Goal: Transaction & Acquisition: Download file/media

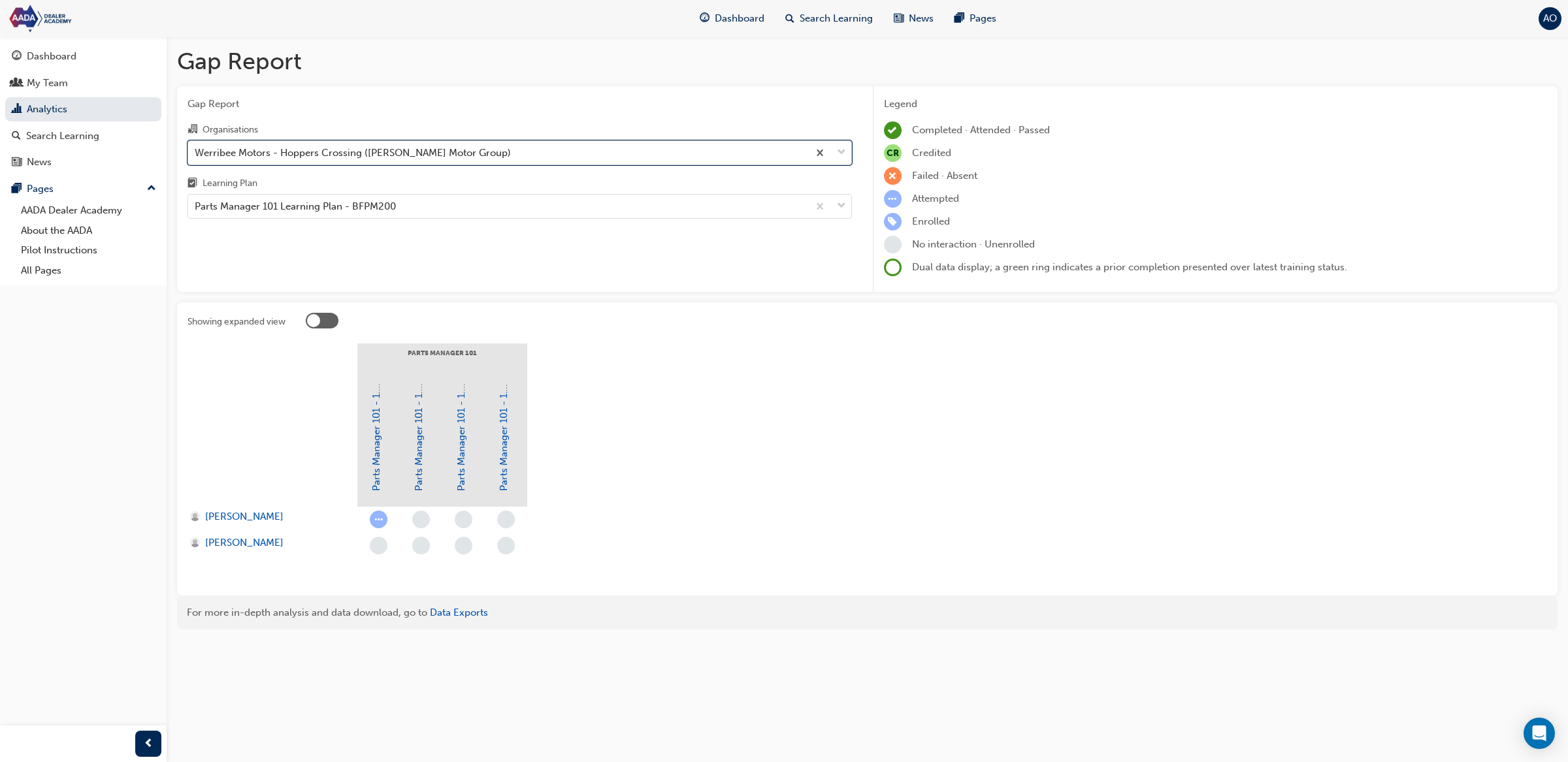
click at [298, 150] on div "Werribee Motors - Hoppers Crossing ([PERSON_NAME] Motor Group)" at bounding box center [353, 152] width 316 height 15
click at [196, 150] on input "Organisations option Werribee Motors - Hoppers Crossing ([PERSON_NAME] Motor Gr…" at bounding box center [196, 152] width 1 height 11
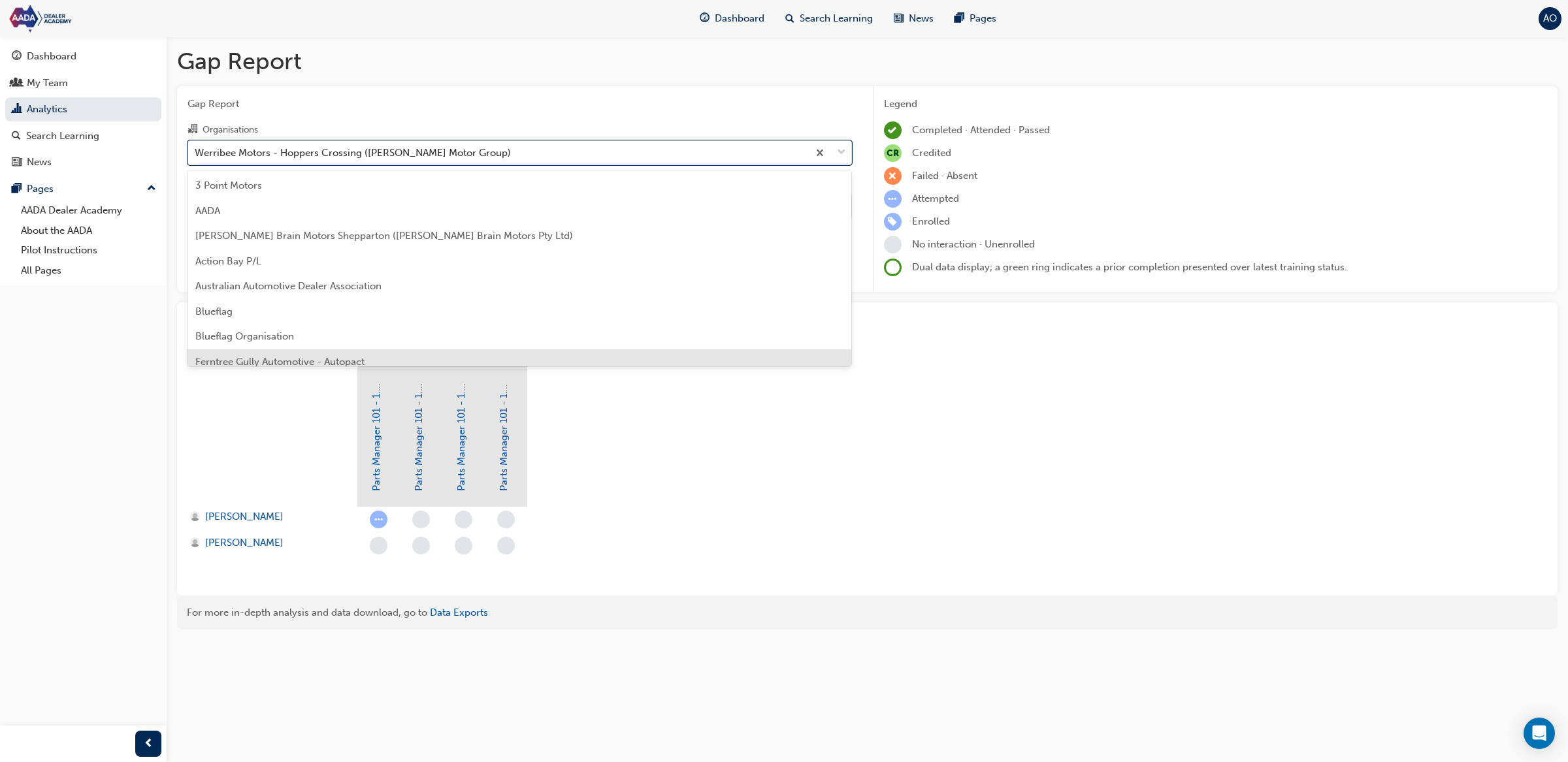
scroll to position [186, 0]
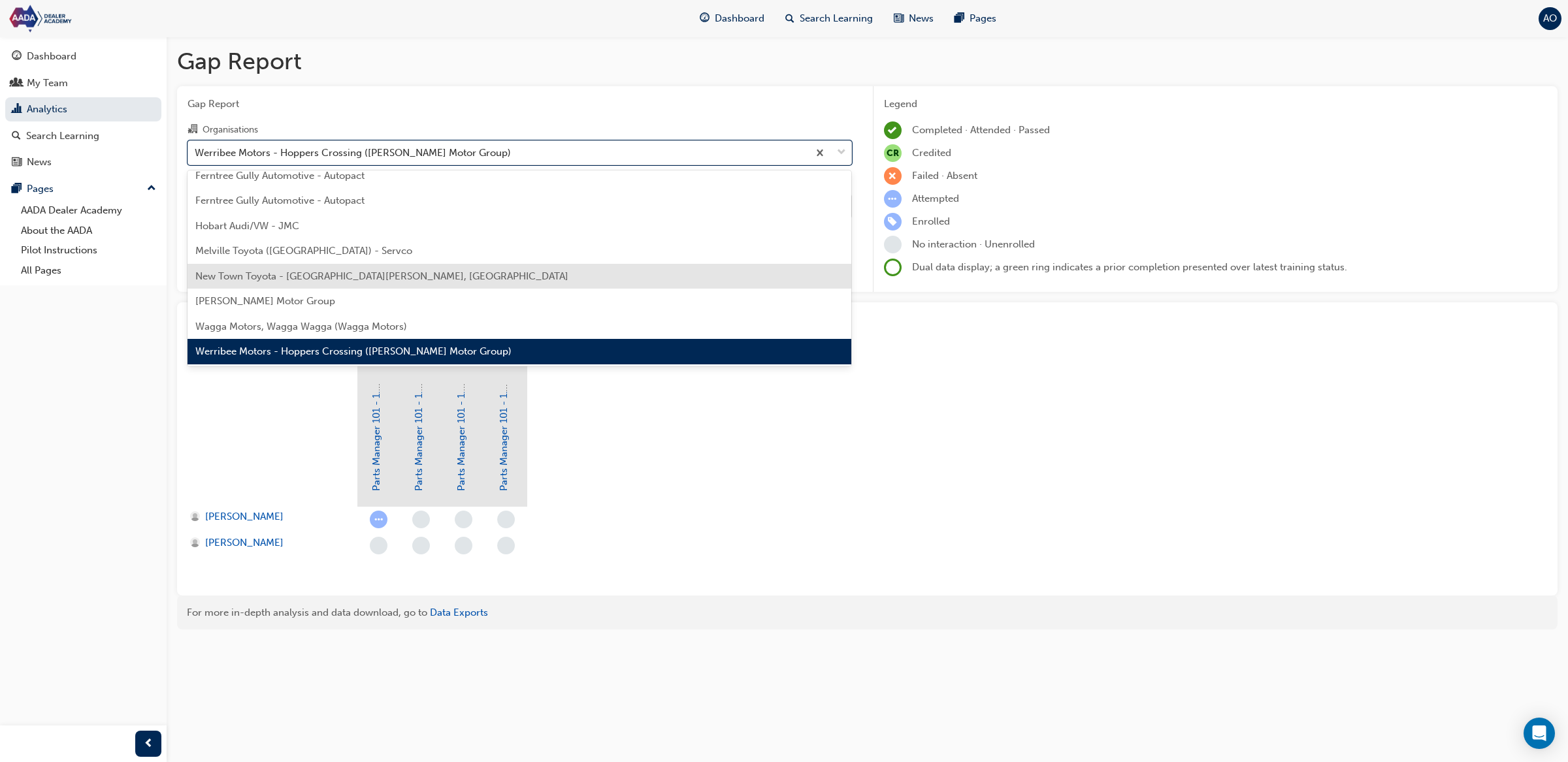
click at [328, 272] on span "New Town Toyota - [GEOGRAPHIC_DATA][PERSON_NAME], [GEOGRAPHIC_DATA]" at bounding box center [382, 276] width 373 height 12
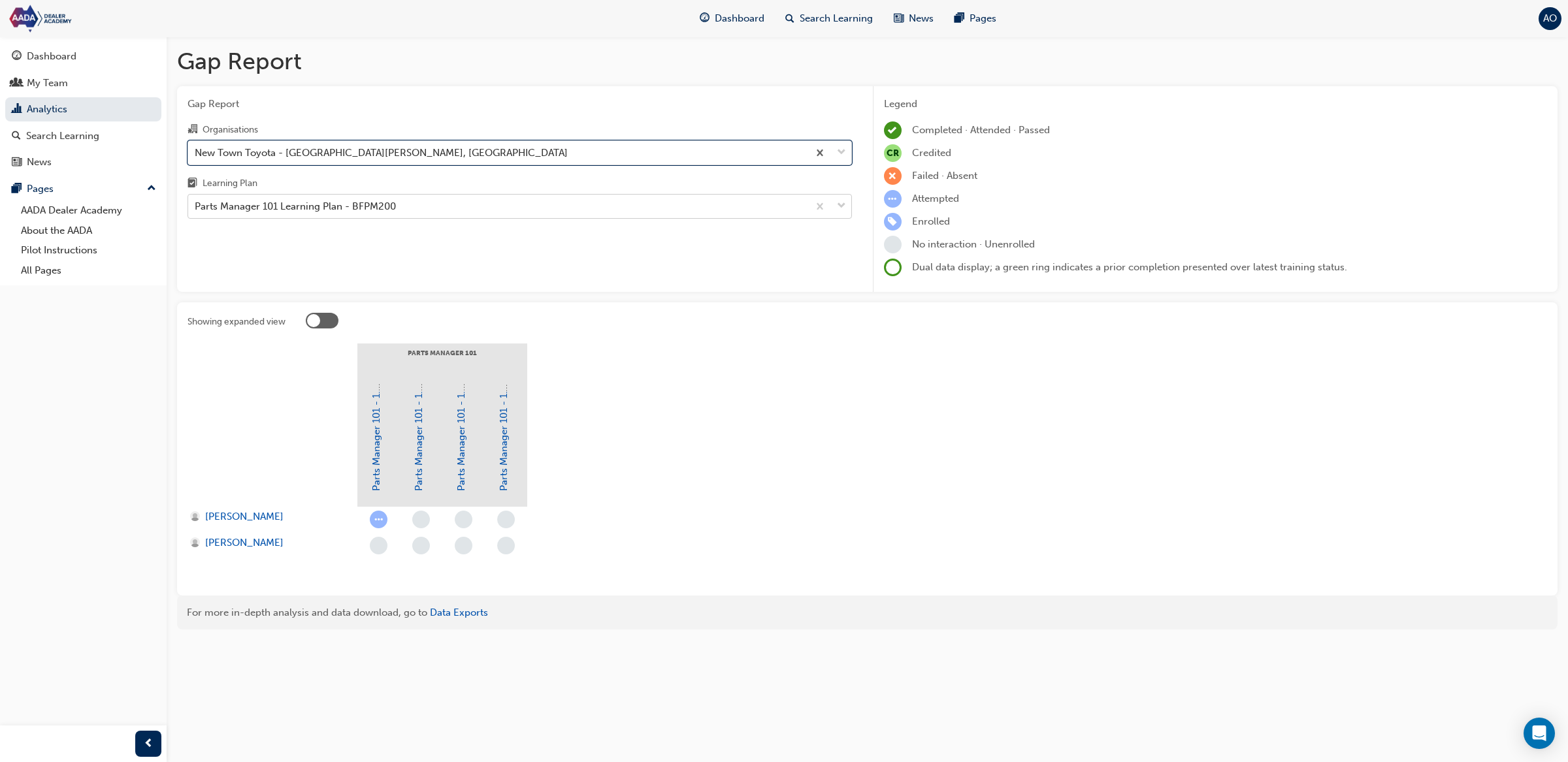
click at [344, 206] on div "Parts Manager 101 Learning Plan - BFPM200" at bounding box center [296, 206] width 201 height 15
click at [196, 206] on input "Learning Plan Parts Manager 101 Learning Plan - BFPM200" at bounding box center [196, 206] width 1 height 11
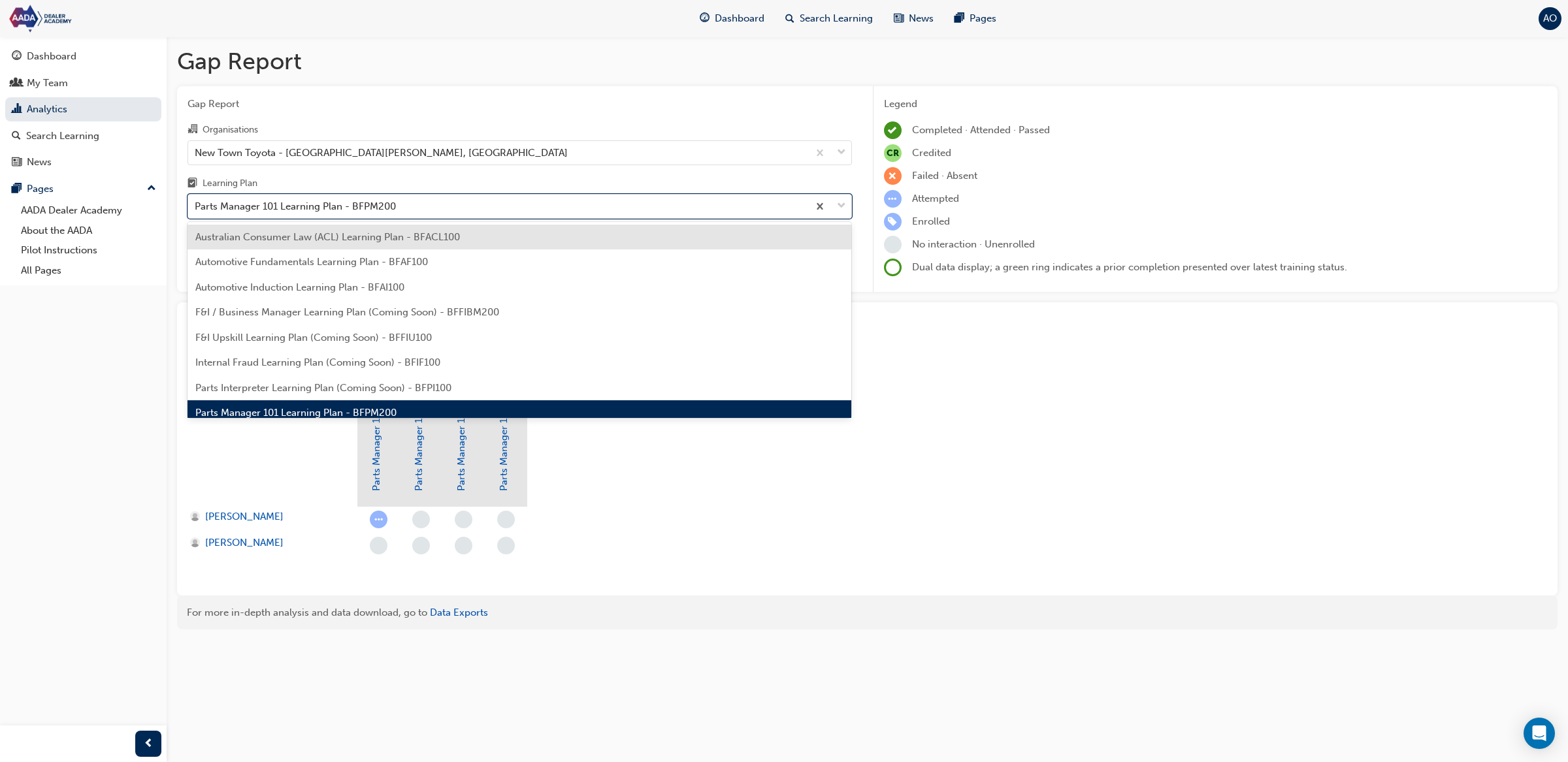
click at [339, 237] on span "Australian Consumer Law (ACL) Learning Plan - BFACL100" at bounding box center [327, 237] width 265 height 12
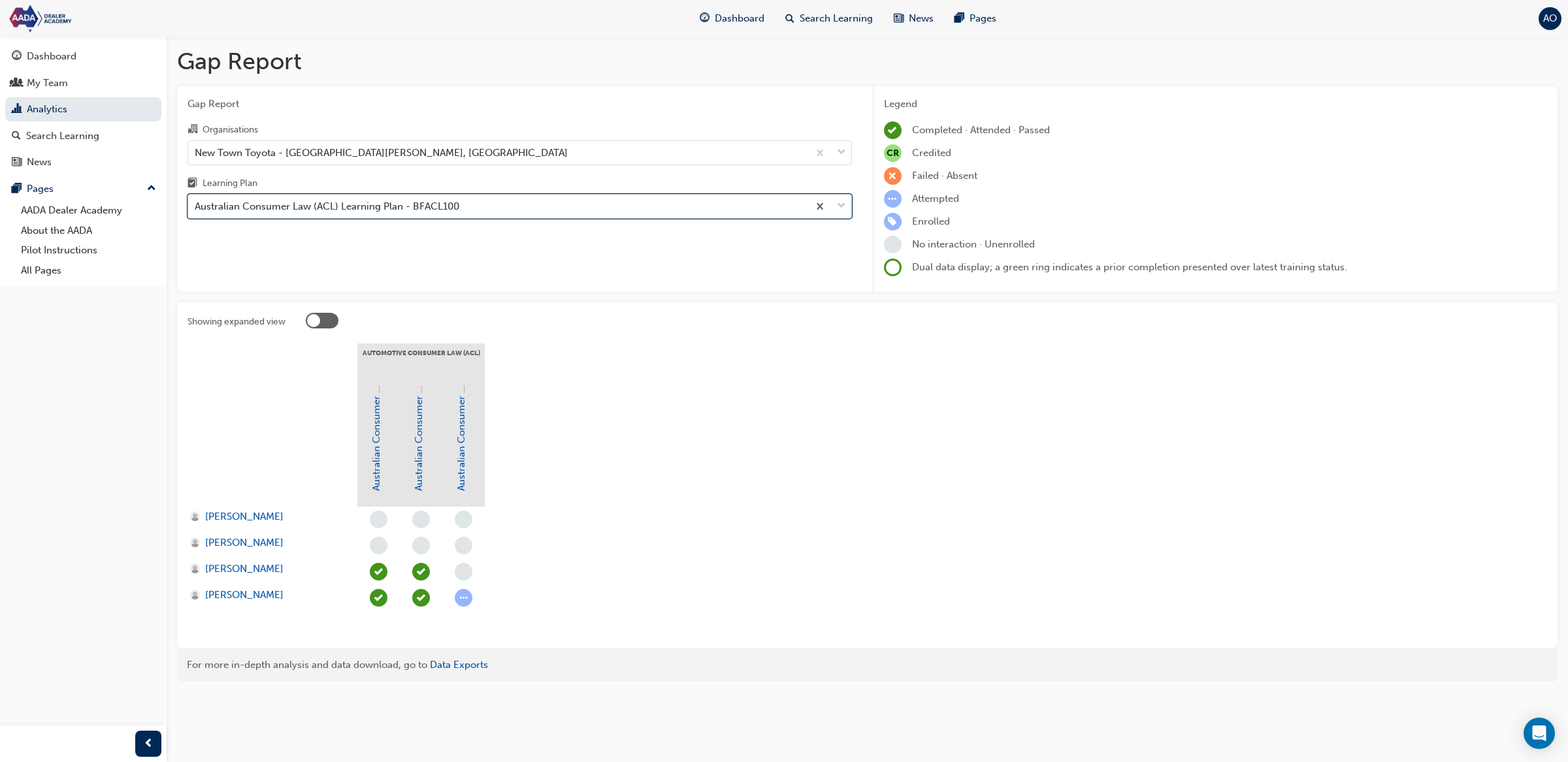
click at [343, 211] on div "Australian Consumer Law (ACL) Learning Plan - BFACL100" at bounding box center [327, 206] width 265 height 15
click at [196, 211] on input "Learning Plan option Australian Consumer Law (ACL) Learning Plan - BFACL100, se…" at bounding box center [196, 206] width 1 height 11
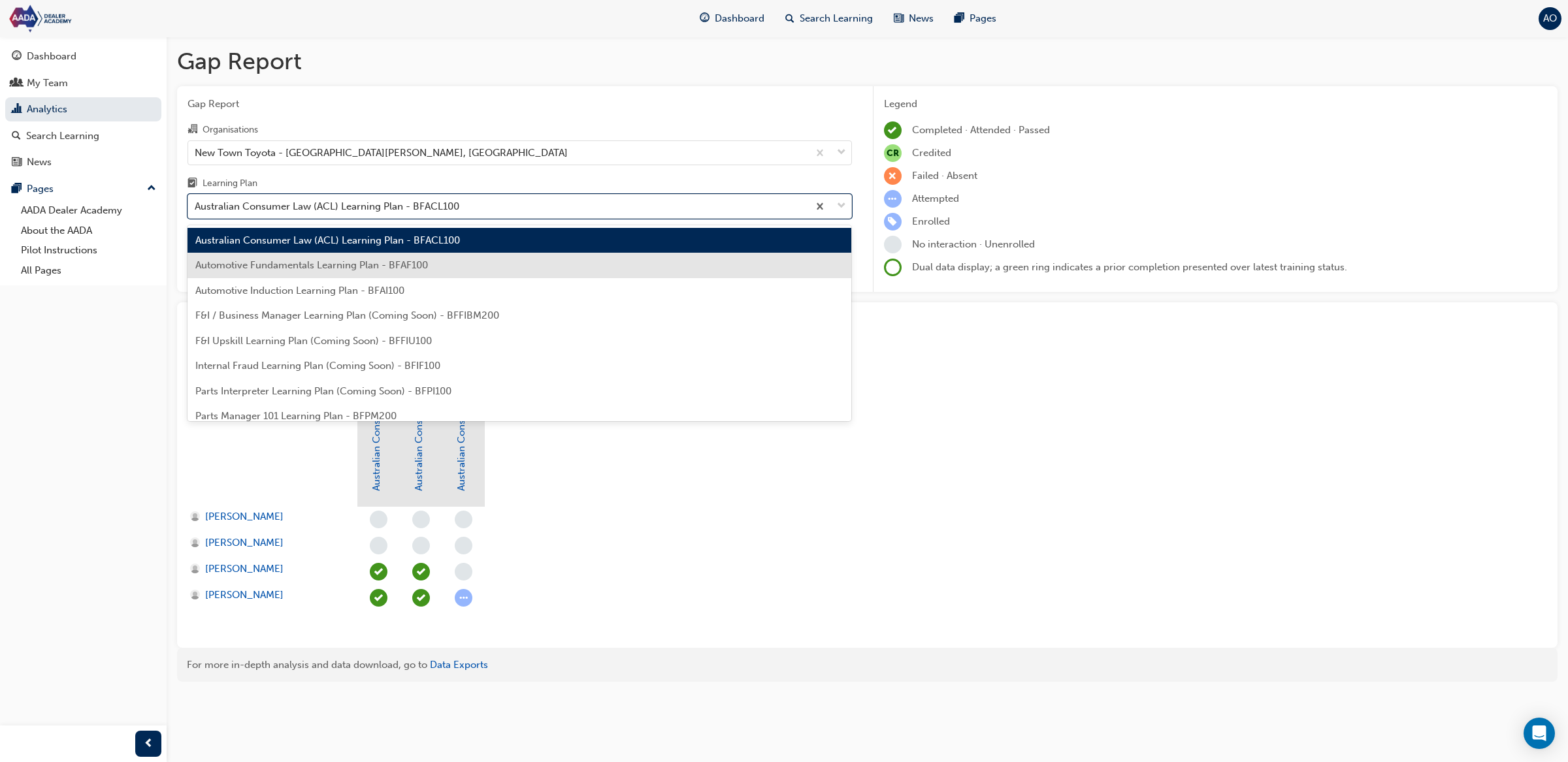
drag, startPoint x: 338, startPoint y: 262, endPoint x: 340, endPoint y: 253, distance: 9.2
click at [338, 262] on span "Automotive Fundamentals Learning Plan - BFAF100" at bounding box center [311, 265] width 233 height 12
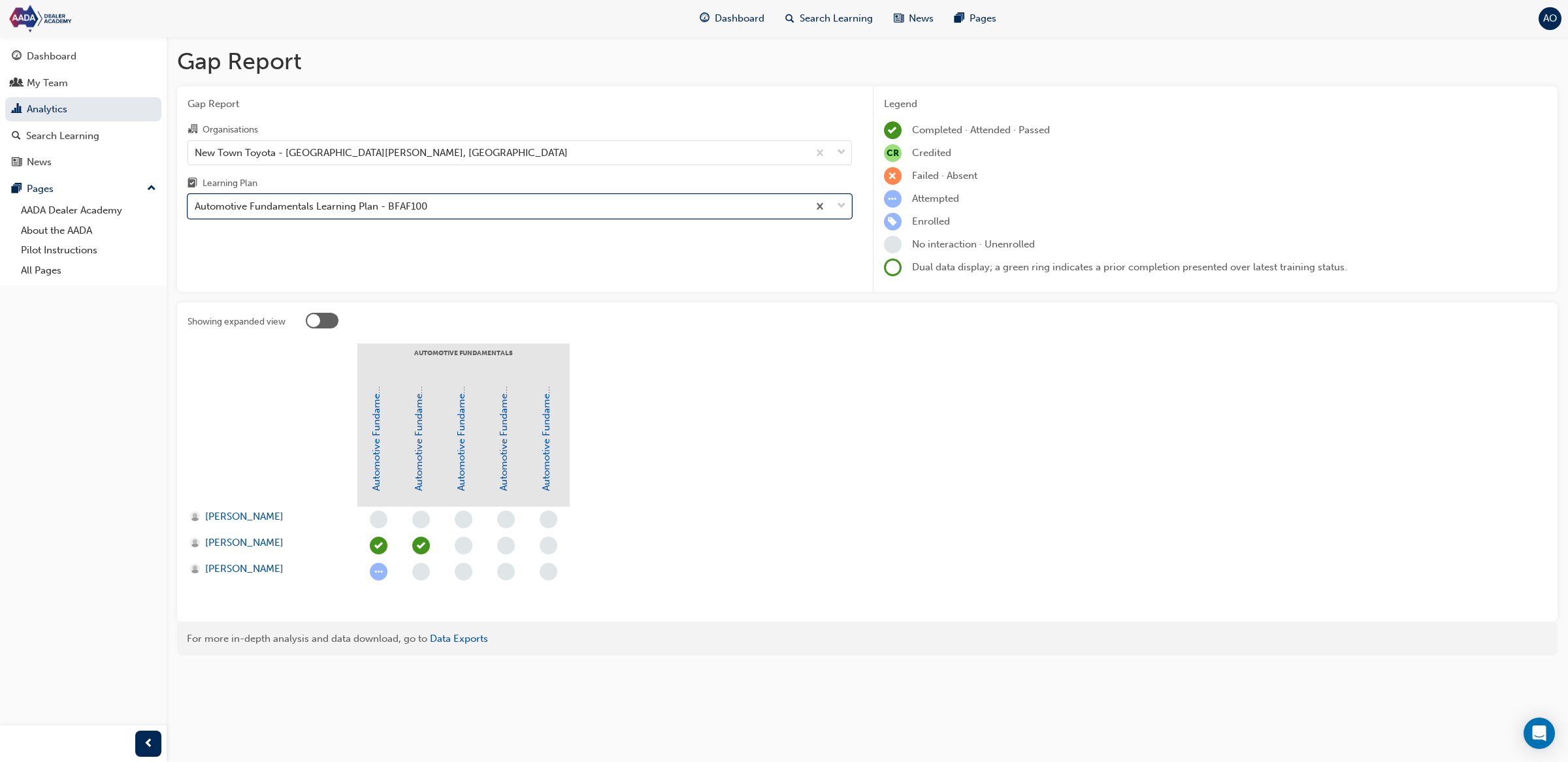
click at [339, 211] on div "Automotive Fundamentals Learning Plan - BFAF100" at bounding box center [311, 206] width 233 height 15
click at [196, 211] on input "Learning Plan option Automotive Fundamentals Learning Plan - BFAF100, selected.…" at bounding box center [196, 206] width 1 height 11
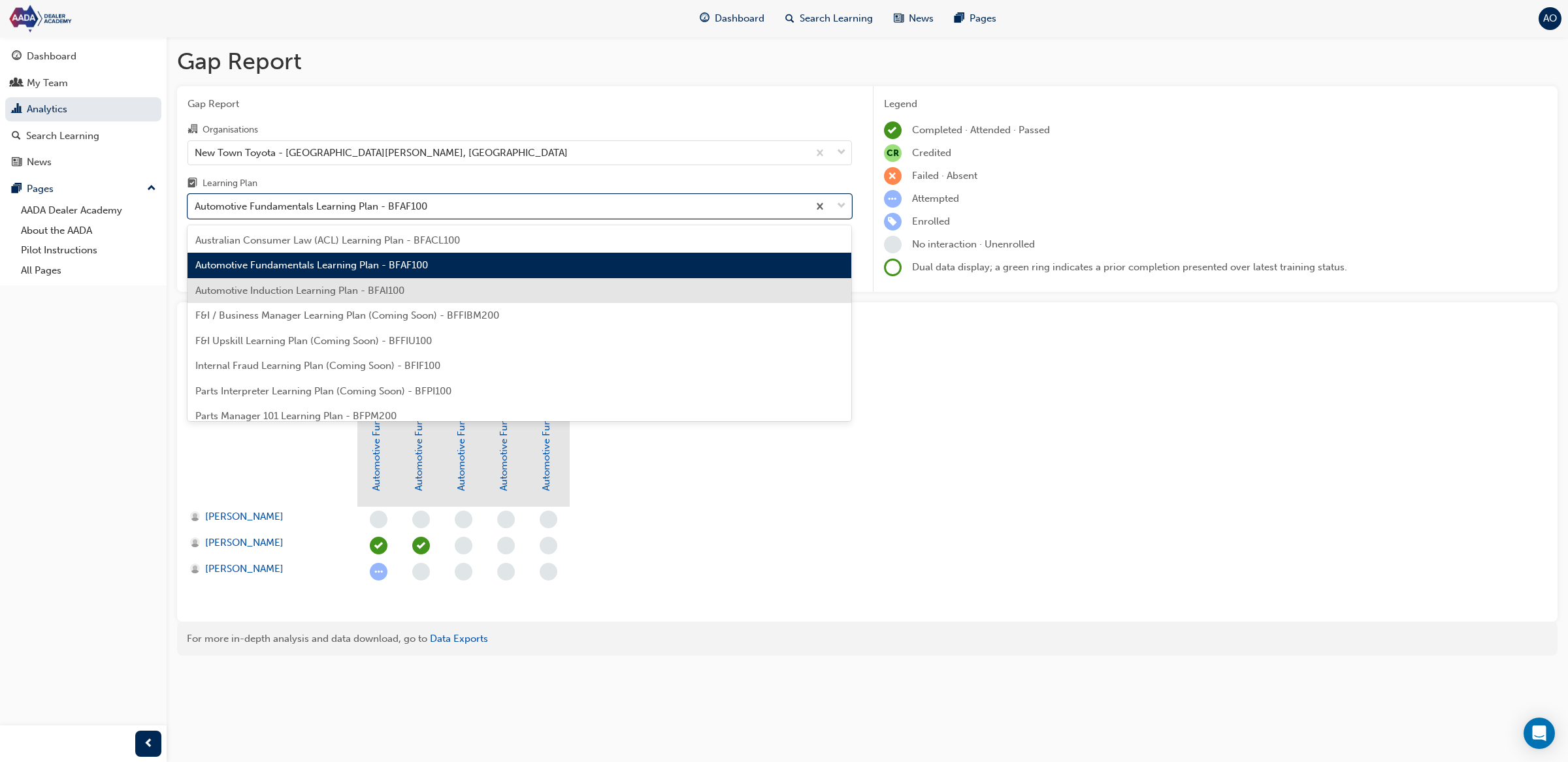
click at [328, 299] on div "Automotive Induction Learning Plan - BFAI100" at bounding box center [519, 291] width 665 height 26
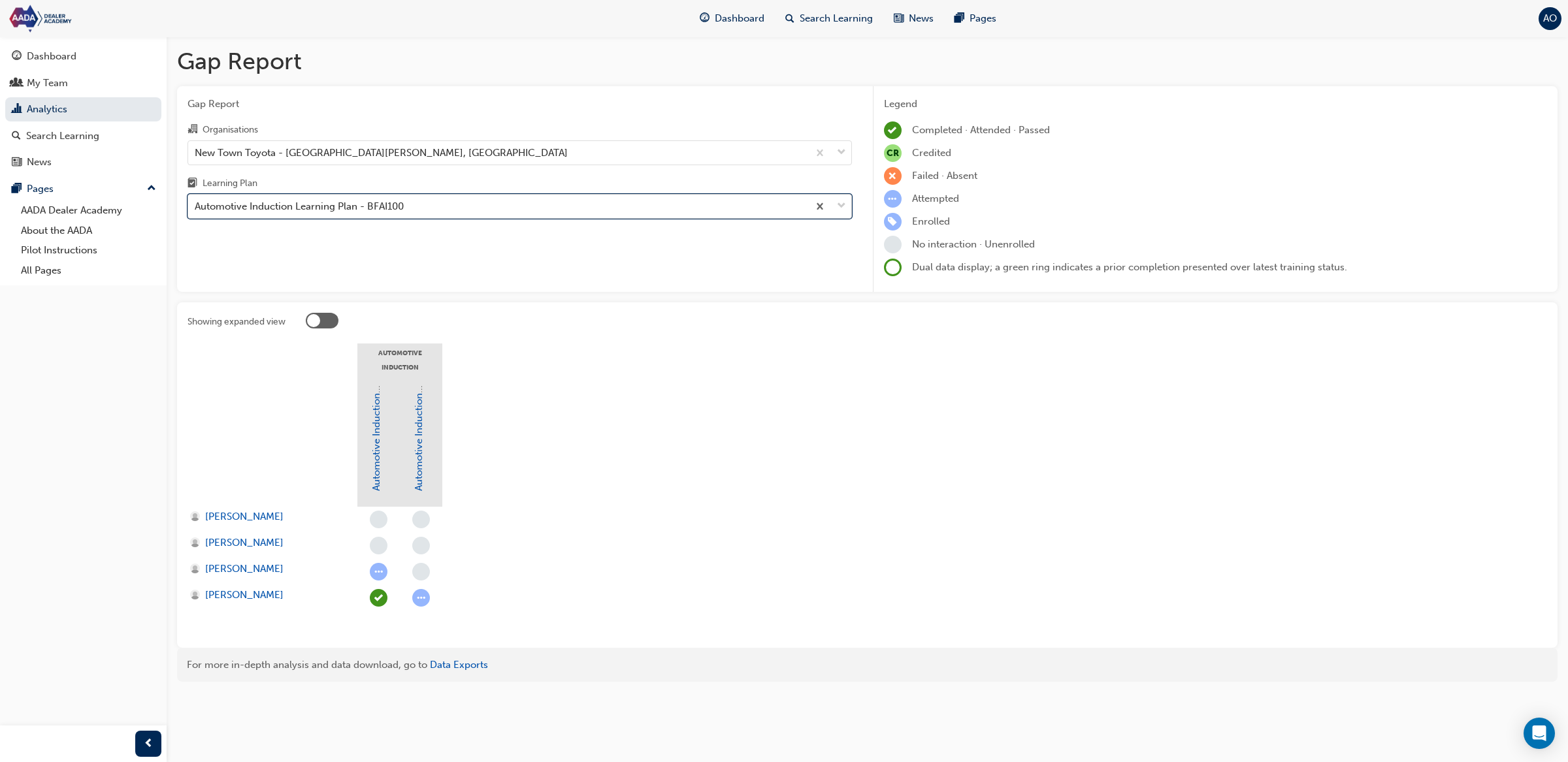
click at [328, 206] on div "Automotive Induction Learning Plan - BFAI100" at bounding box center [299, 206] width 209 height 15
click at [196, 206] on input "Learning Plan option Automotive Induction Learning Plan - BFAI100, selected. 0 …" at bounding box center [196, 206] width 1 height 11
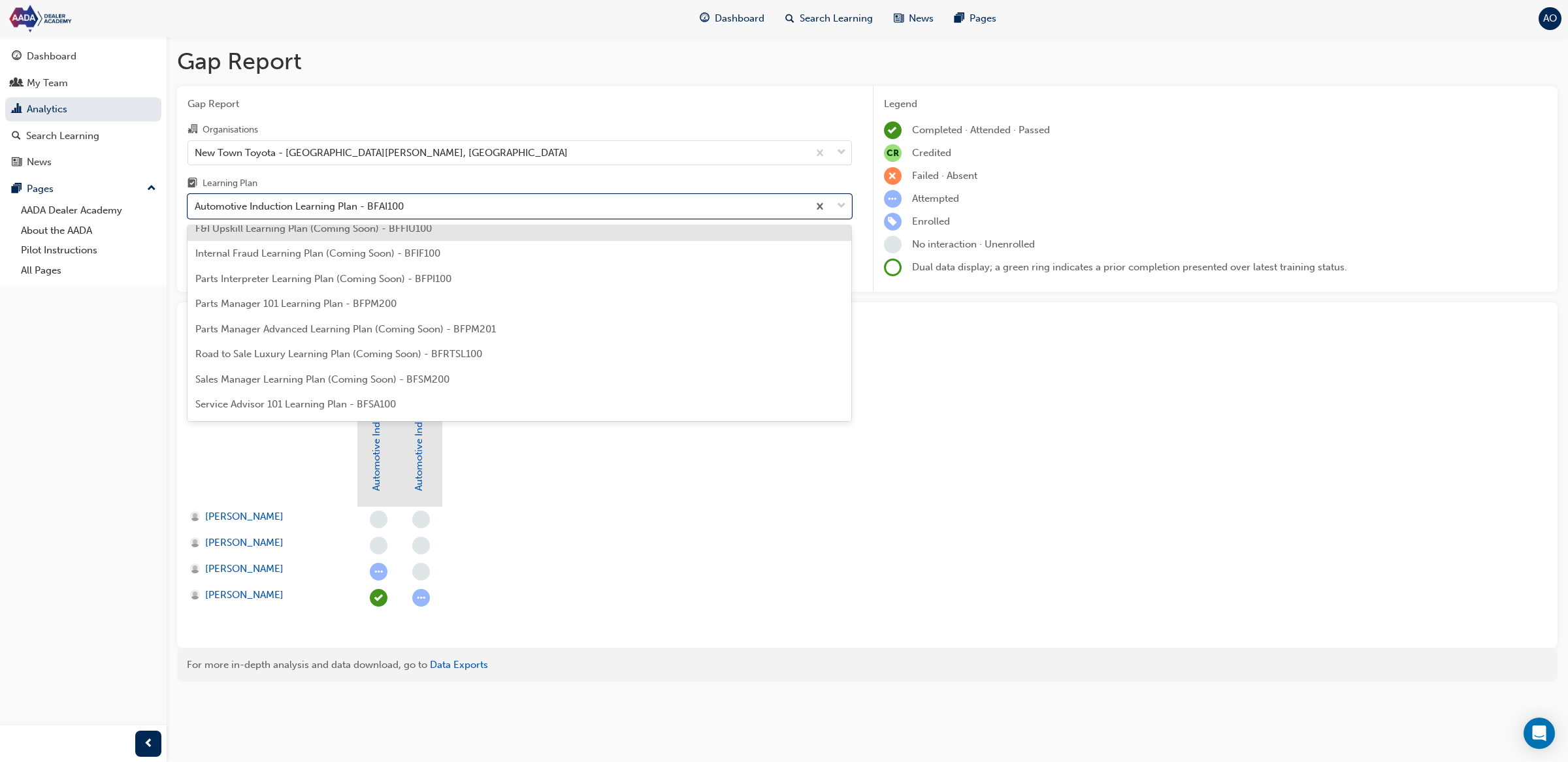
scroll to position [114, 0]
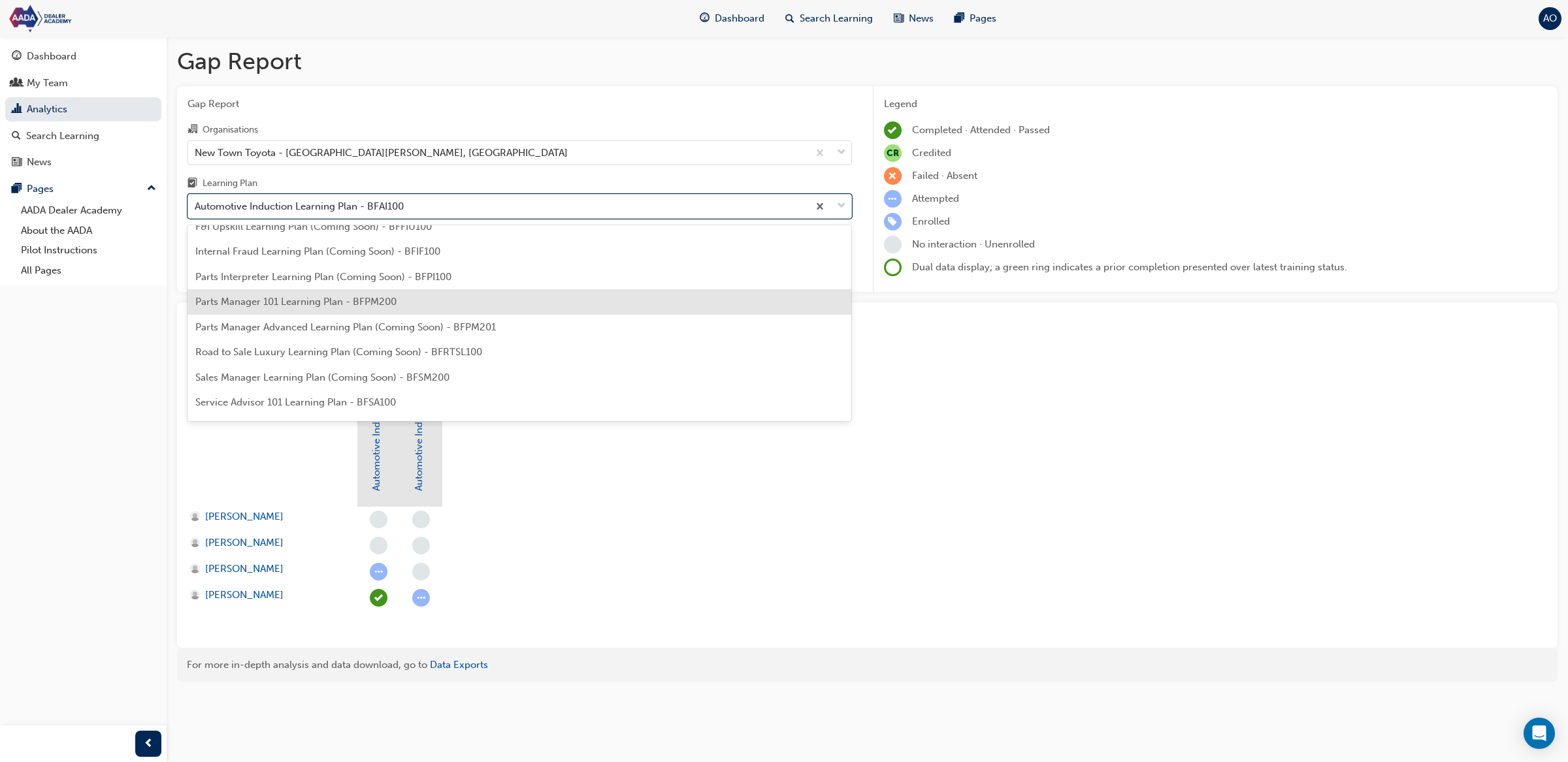
click at [338, 303] on span "Parts Manager 101 Learning Plan - BFPM200" at bounding box center [296, 301] width 201 height 12
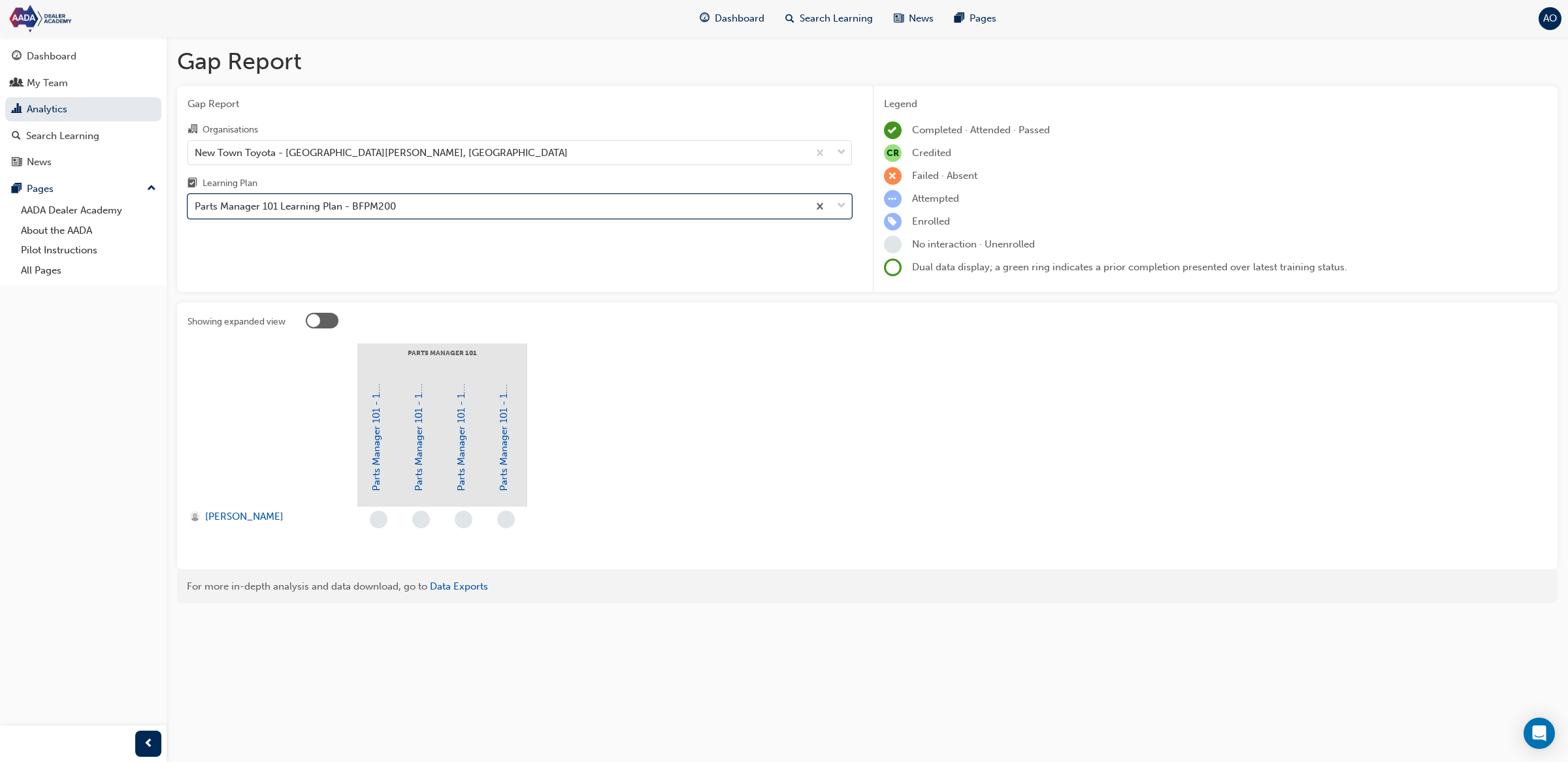
drag, startPoint x: 345, startPoint y: 203, endPoint x: 346, endPoint y: 216, distance: 13.0
click at [346, 205] on div "Parts Manager 101 Learning Plan - BFPM200" at bounding box center [296, 206] width 201 height 15
click at [196, 205] on input "Learning Plan option Parts Manager 101 Learning Plan - BFPM200, selected. 0 res…" at bounding box center [196, 206] width 1 height 11
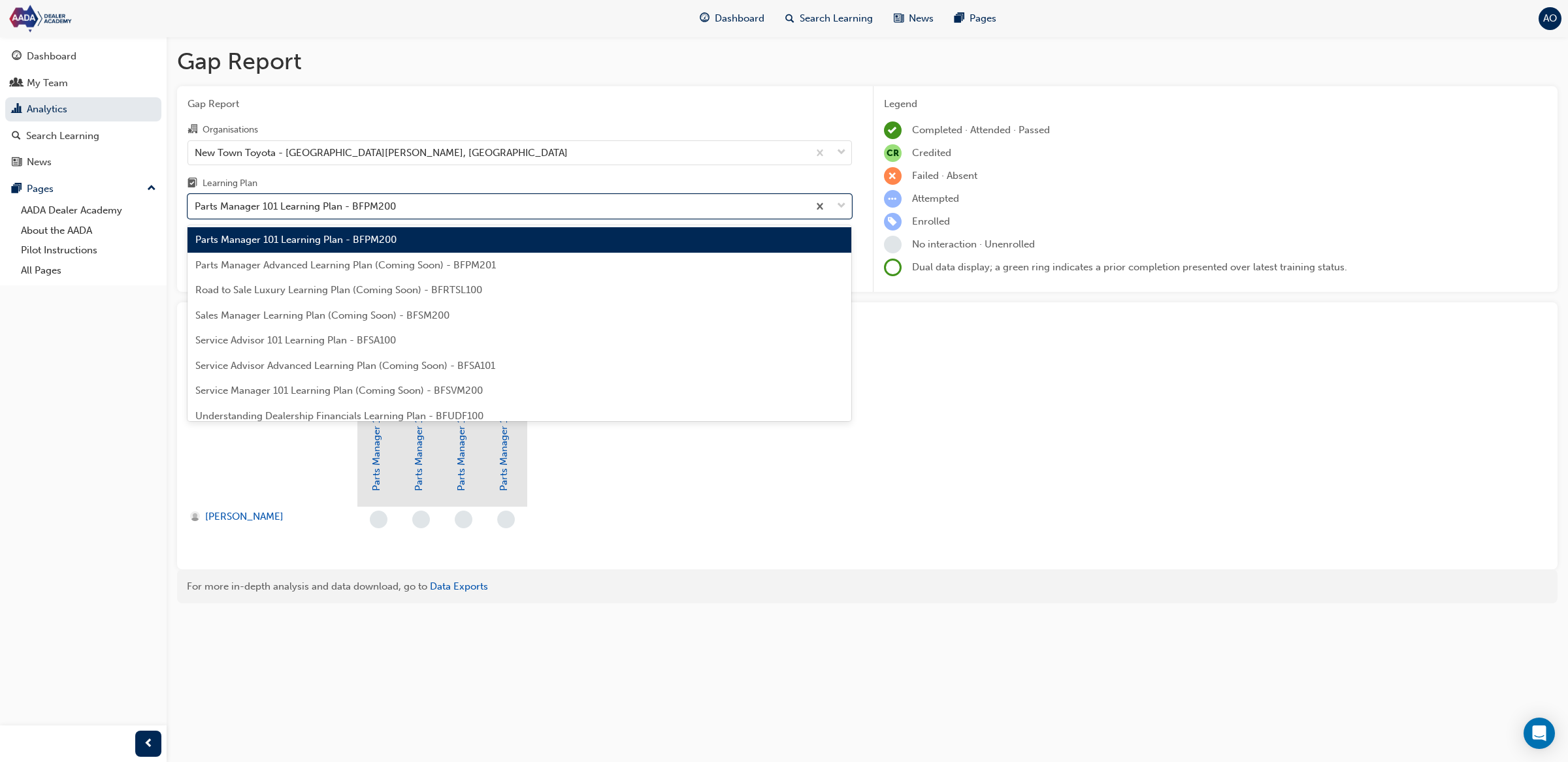
scroll to position [178, 0]
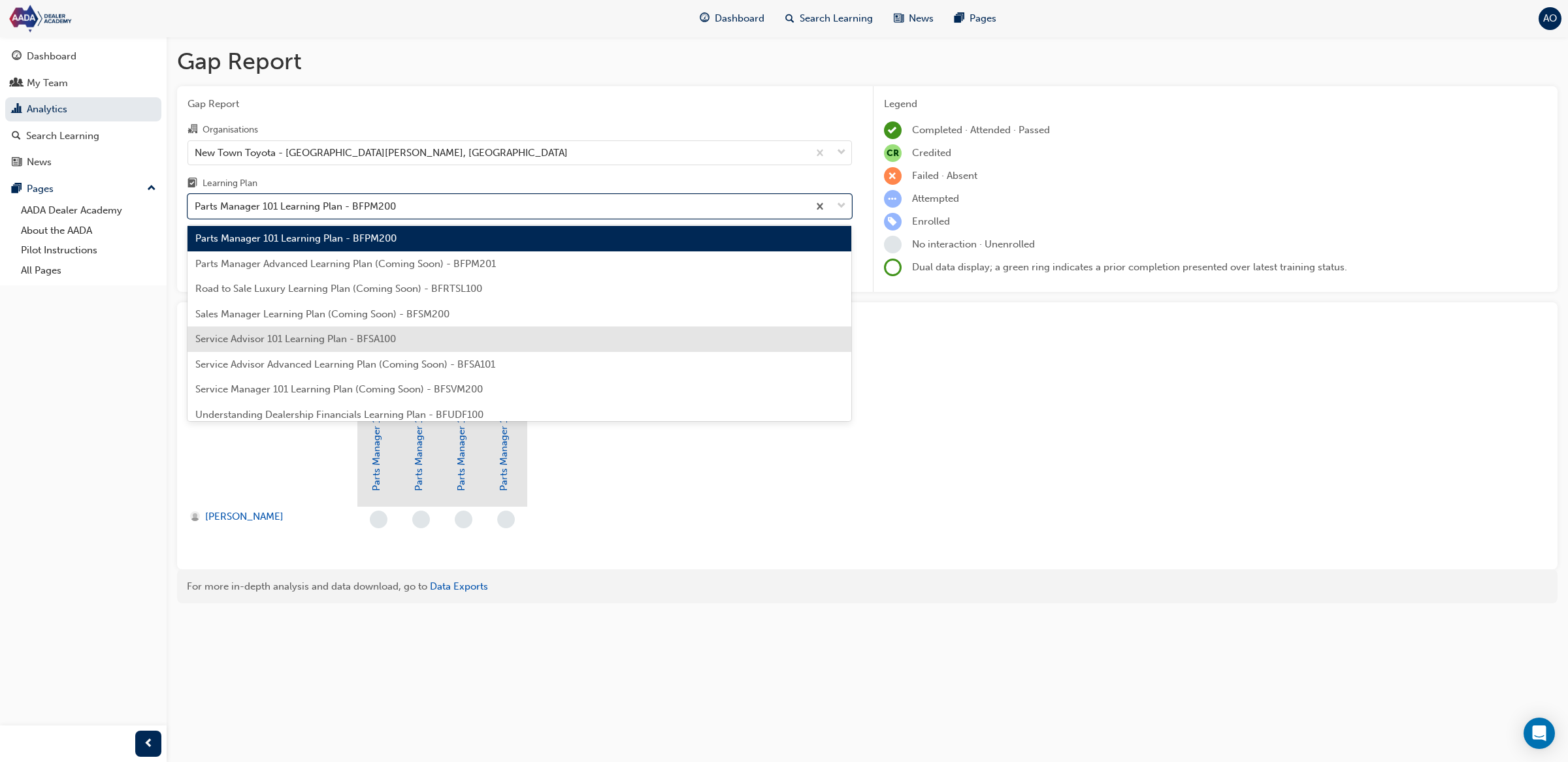
click at [352, 333] on span "Service Advisor 101 Learning Plan - BFSA100" at bounding box center [295, 339] width 201 height 12
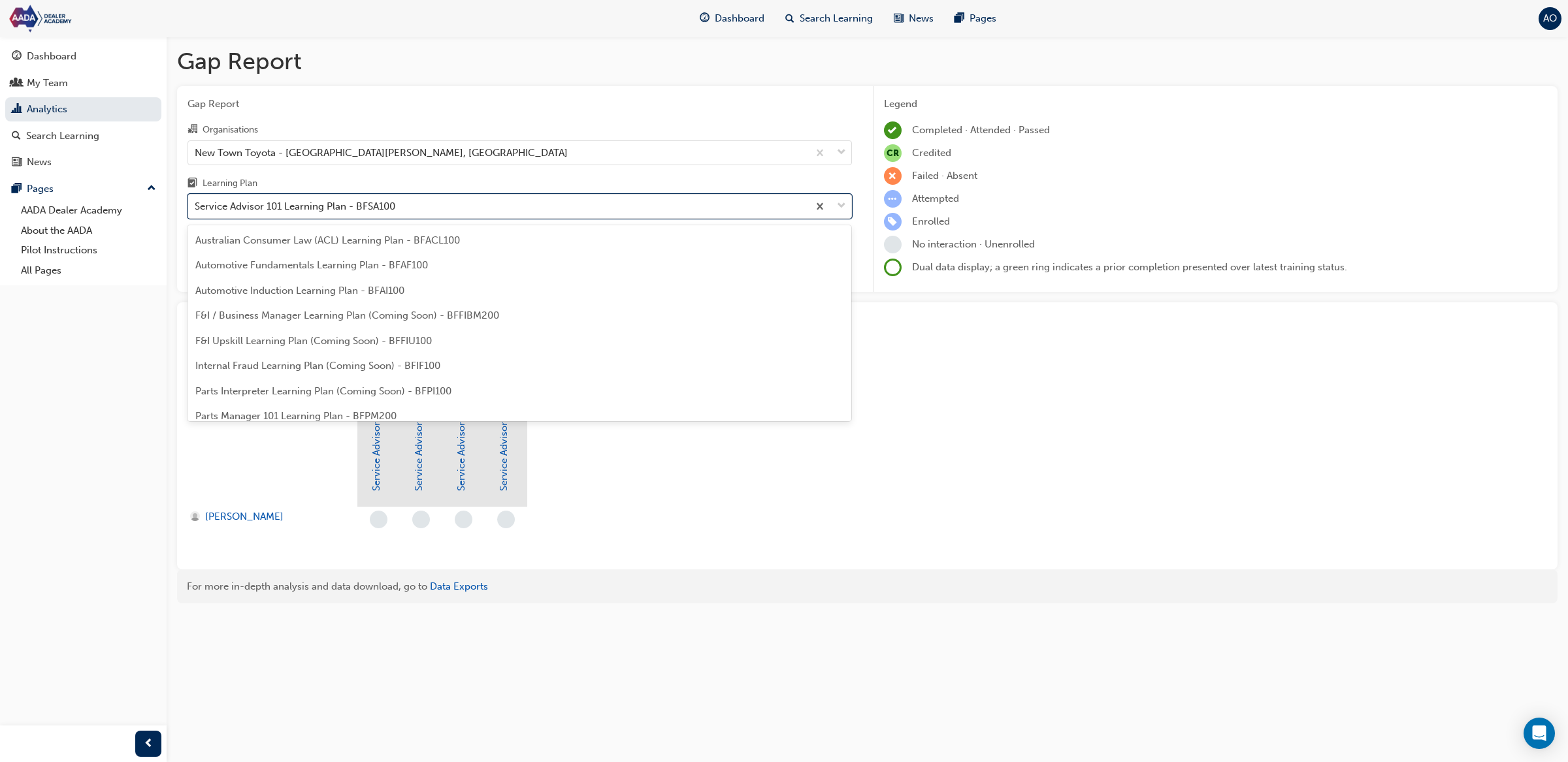
drag, startPoint x: 342, startPoint y: 211, endPoint x: 352, endPoint y: 285, distance: 74.7
click at [342, 213] on div "Service Advisor 101 Learning Plan - BFSA100" at bounding box center [295, 206] width 201 height 15
click at [196, 211] on input "Learning Plan option Service Advisor 101 Learning Plan - BFSA100, selected. opt…" at bounding box center [196, 206] width 1 height 11
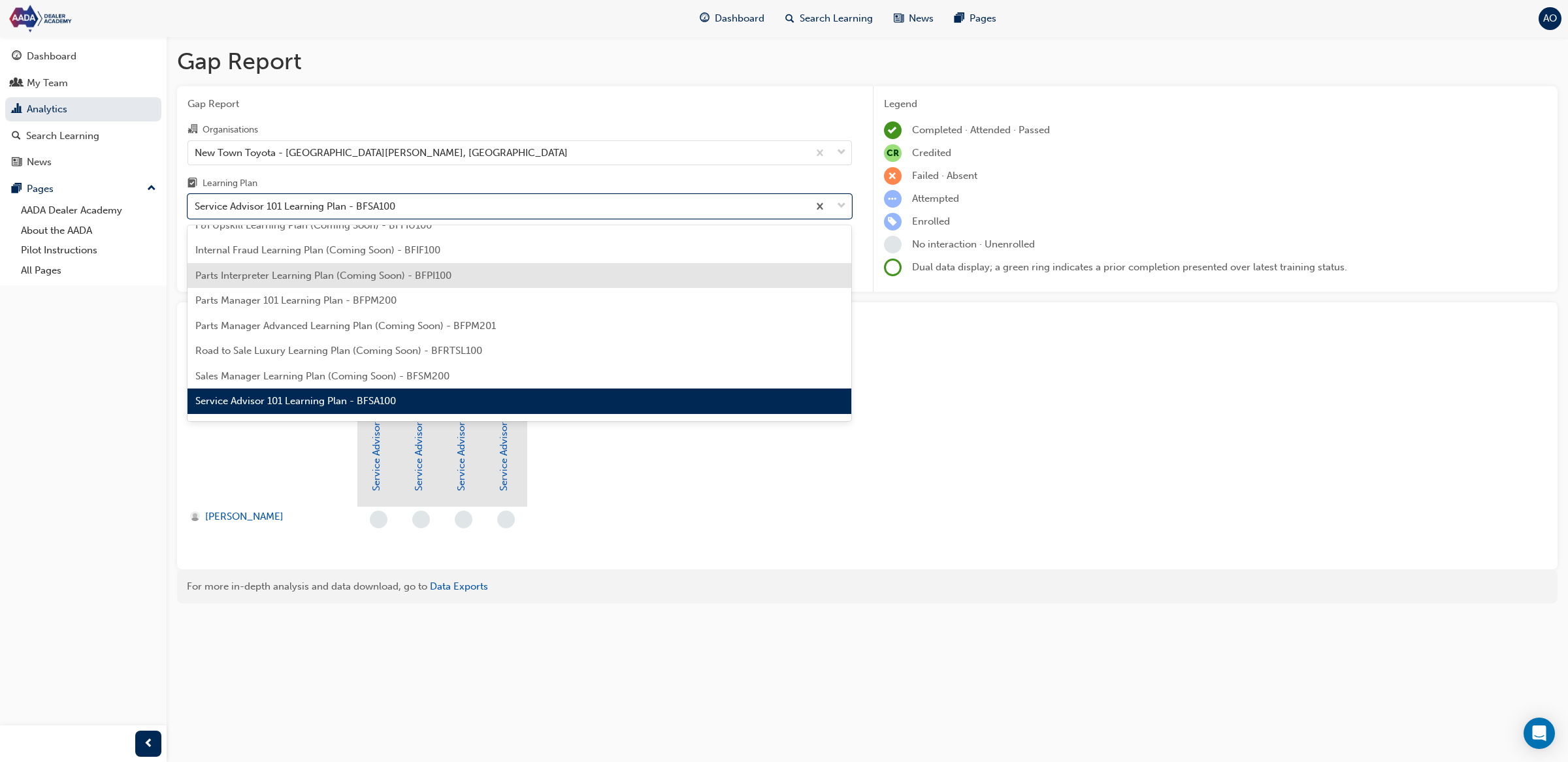
scroll to position [286, 0]
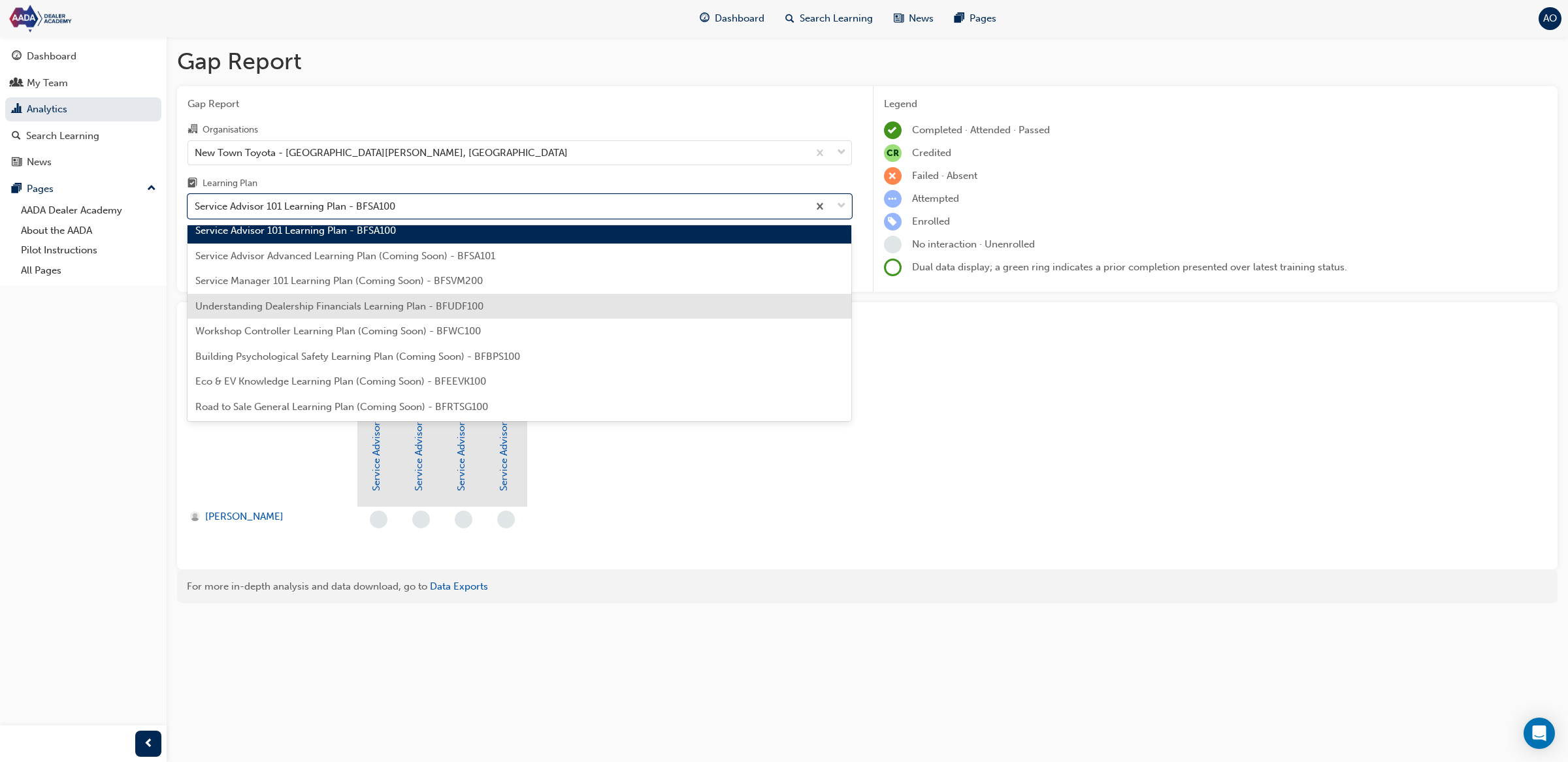
click at [374, 306] on span "Understanding Dealership Financials Learning Plan - BFUDF100" at bounding box center [339, 306] width 288 height 12
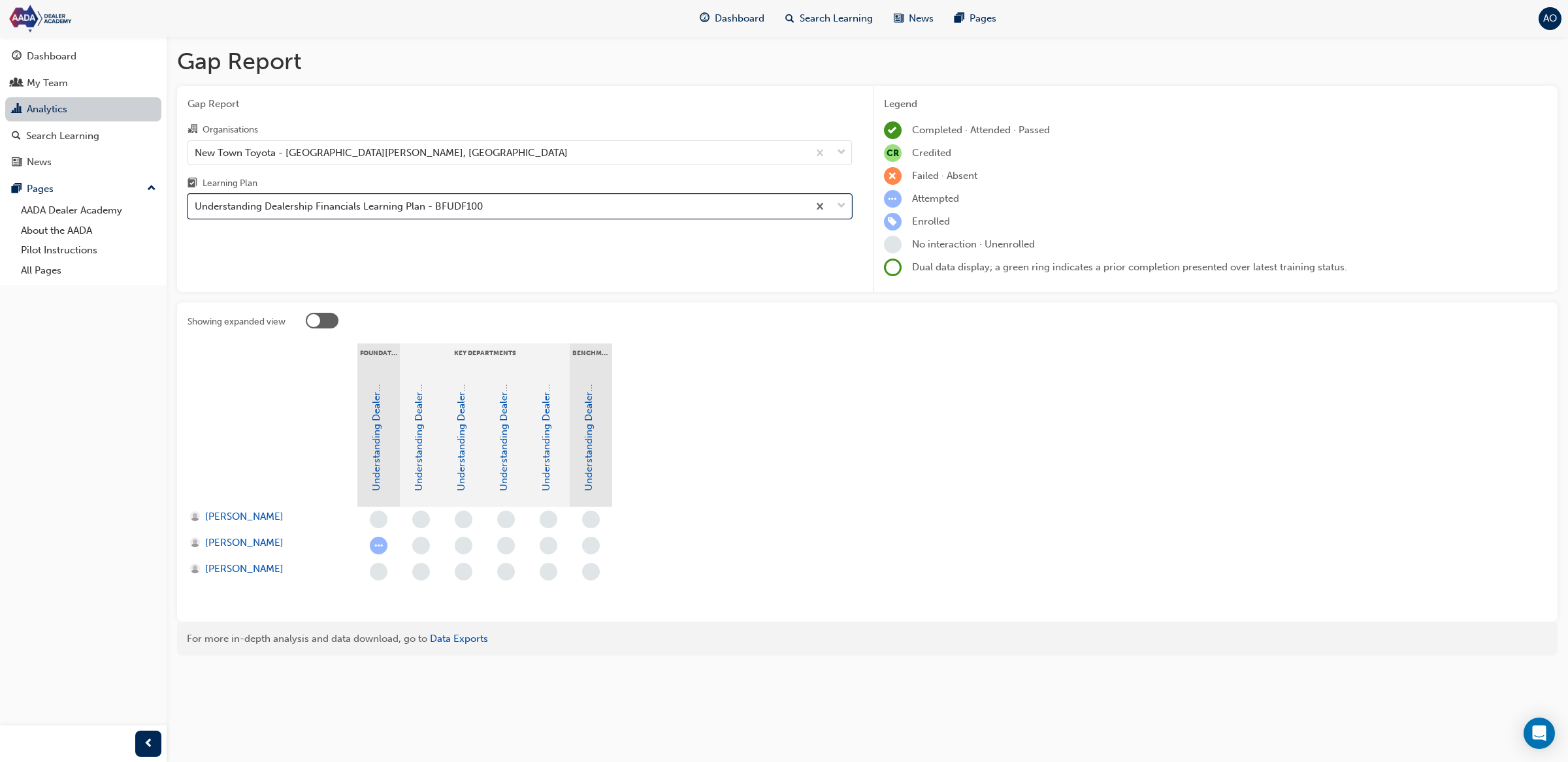
click at [102, 112] on link "Analytics" at bounding box center [83, 109] width 156 height 24
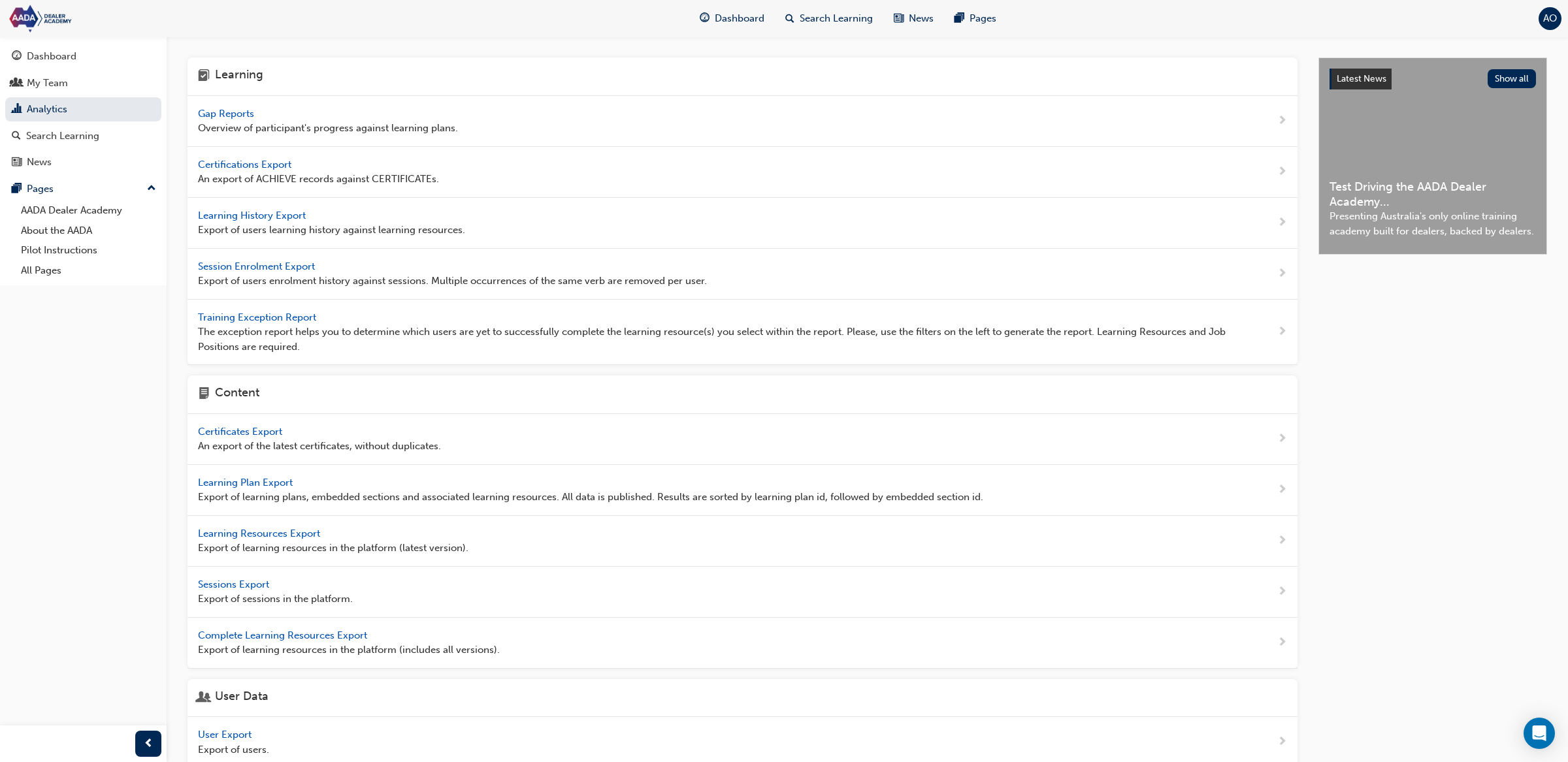
click at [283, 213] on span "Learning History Export" at bounding box center [253, 215] width 111 height 12
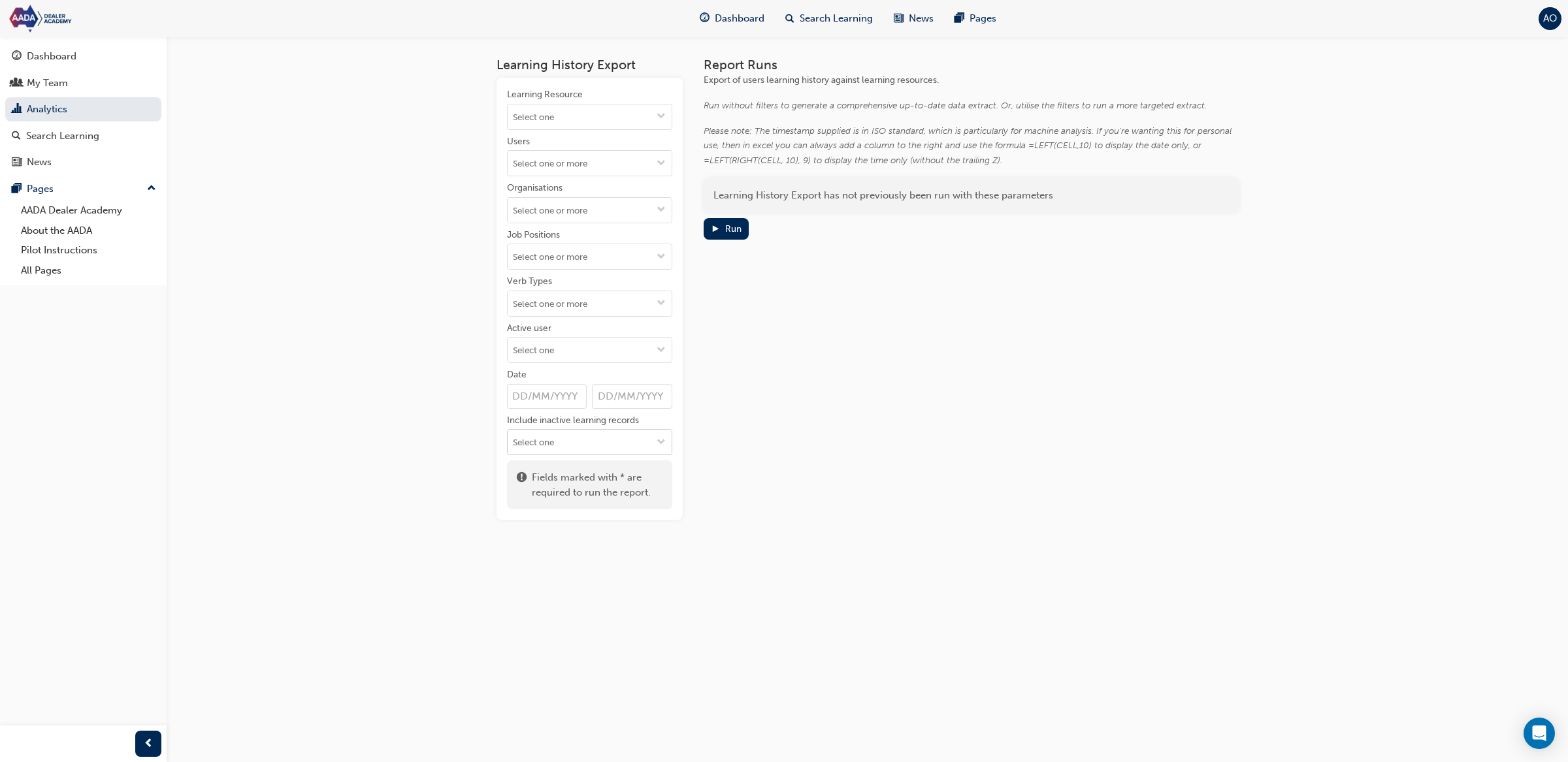
click at [572, 441] on input "Include inactive learning records" at bounding box center [589, 442] width 164 height 25
click at [876, 435] on div "Report Runs Export of users learning history against learning resources. Run wi…" at bounding box center [971, 288] width 535 height 462
click at [595, 127] on input "Learning Resource" at bounding box center [589, 116] width 164 height 25
drag, startPoint x: 939, startPoint y: 365, endPoint x: 684, endPoint y: 399, distance: 257.3
click at [939, 366] on div "Report Runs Export of users learning history against learning resources. Run wi…" at bounding box center [971, 288] width 535 height 462
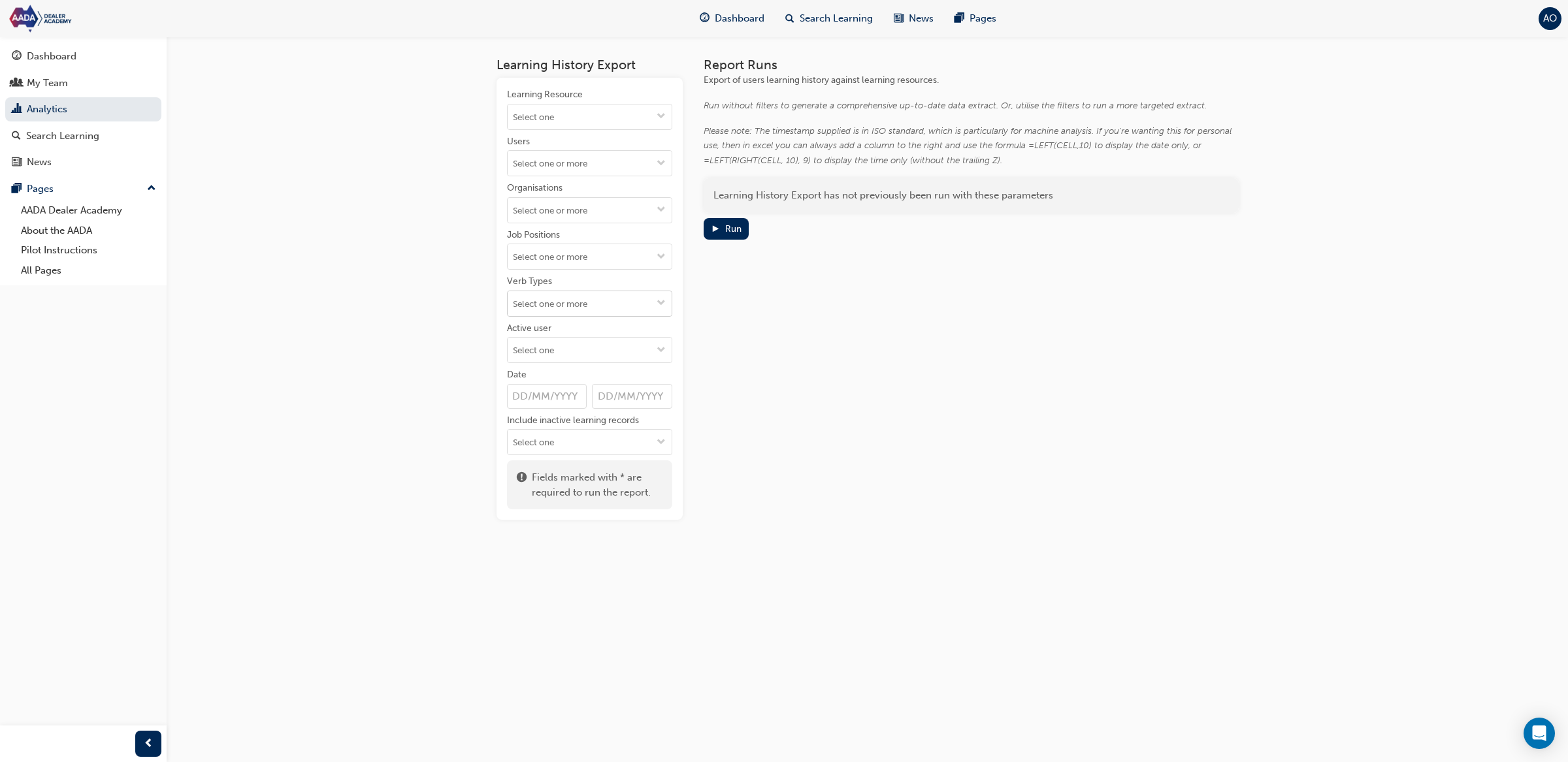
click at [602, 311] on input "Verb Types" at bounding box center [589, 303] width 164 height 25
type input "pass"
click at [604, 331] on li "PASS" at bounding box center [589, 329] width 165 height 25
type input "com"
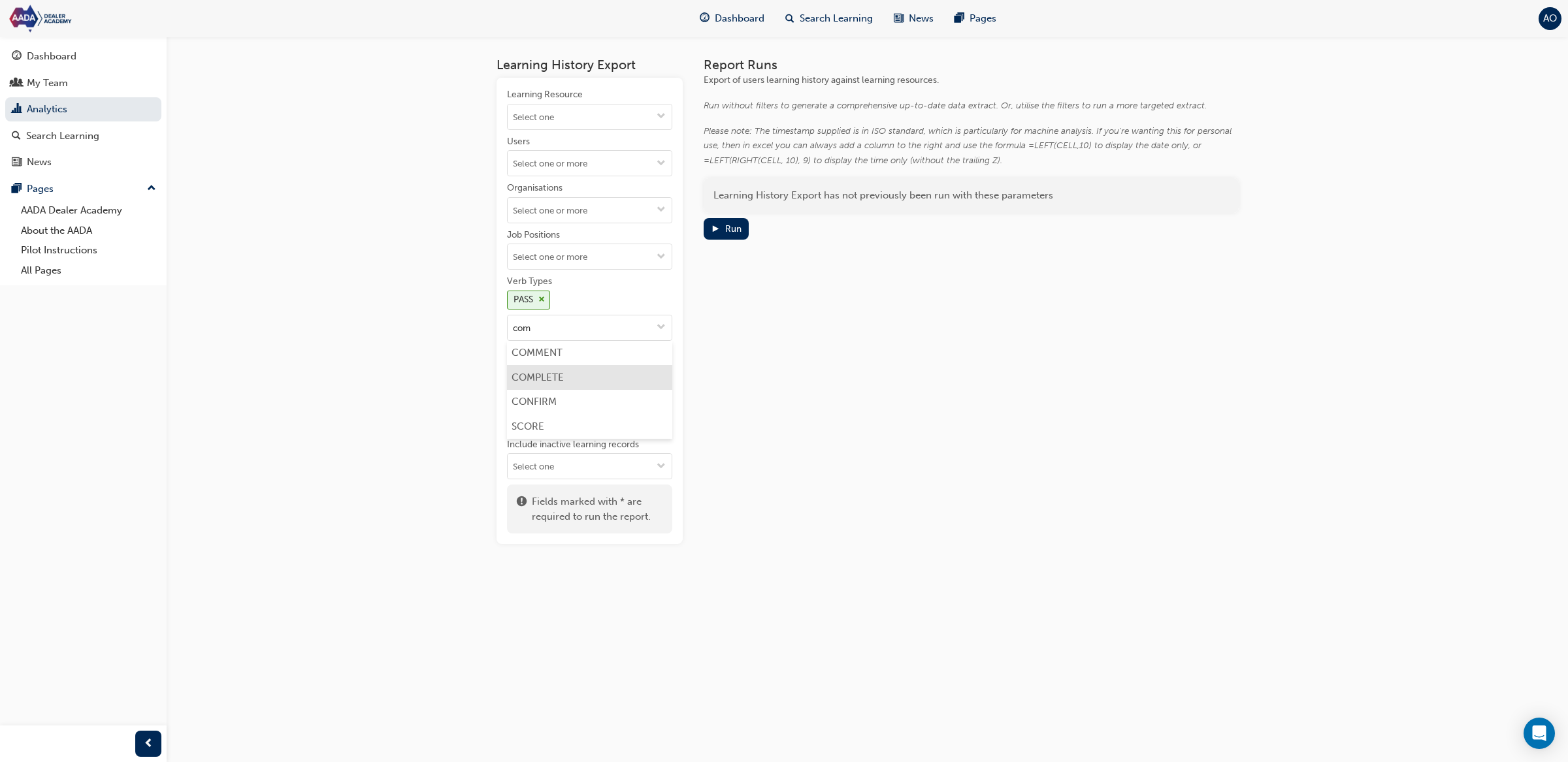
click at [605, 371] on li "COMPLETE" at bounding box center [589, 377] width 165 height 25
click at [830, 326] on div "Report Runs Export of users learning history against learning resources. Run wi…" at bounding box center [971, 301] width 535 height 486
click at [574, 211] on input "Organisations" at bounding box center [589, 210] width 164 height 25
click at [979, 325] on div "Report Runs Export of users learning history against learning resources. Run wi…" at bounding box center [971, 301] width 535 height 486
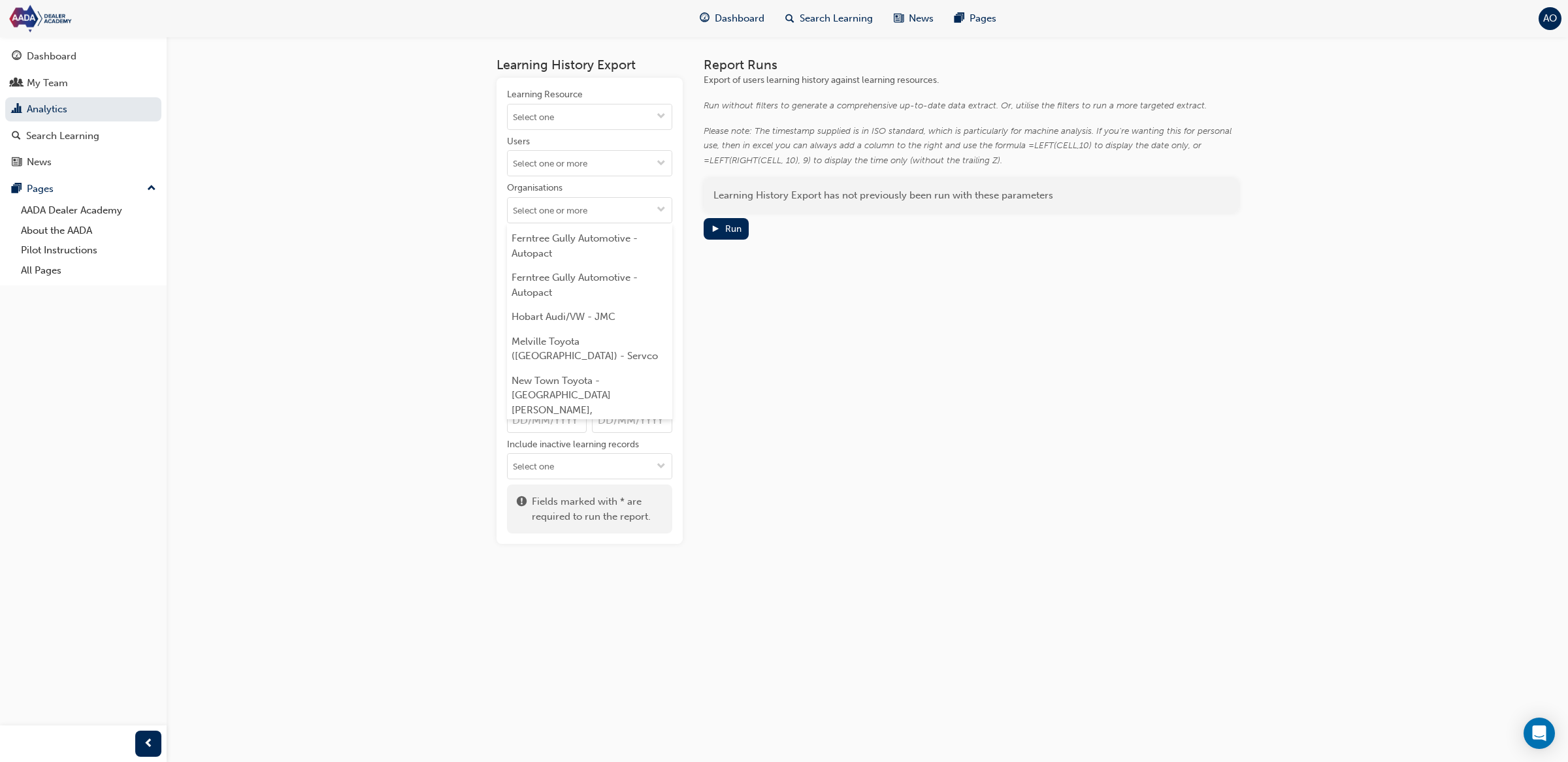
scroll to position [0, 0]
click at [733, 225] on div "Run" at bounding box center [733, 229] width 16 height 11
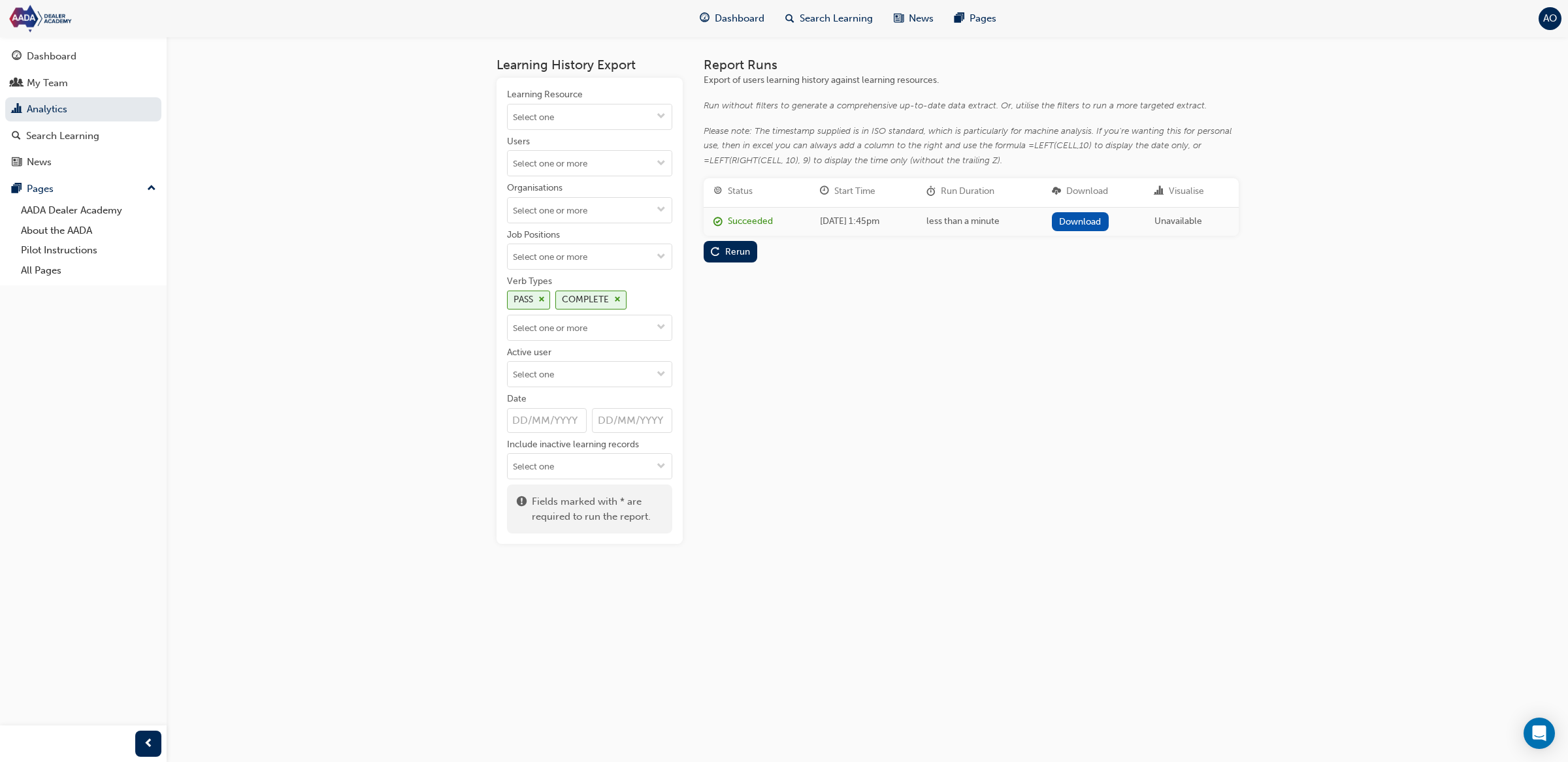
click at [1107, 217] on link "Download" at bounding box center [1080, 221] width 57 height 19
click at [544, 299] on span "cross-icon" at bounding box center [541, 299] width 6 height 8
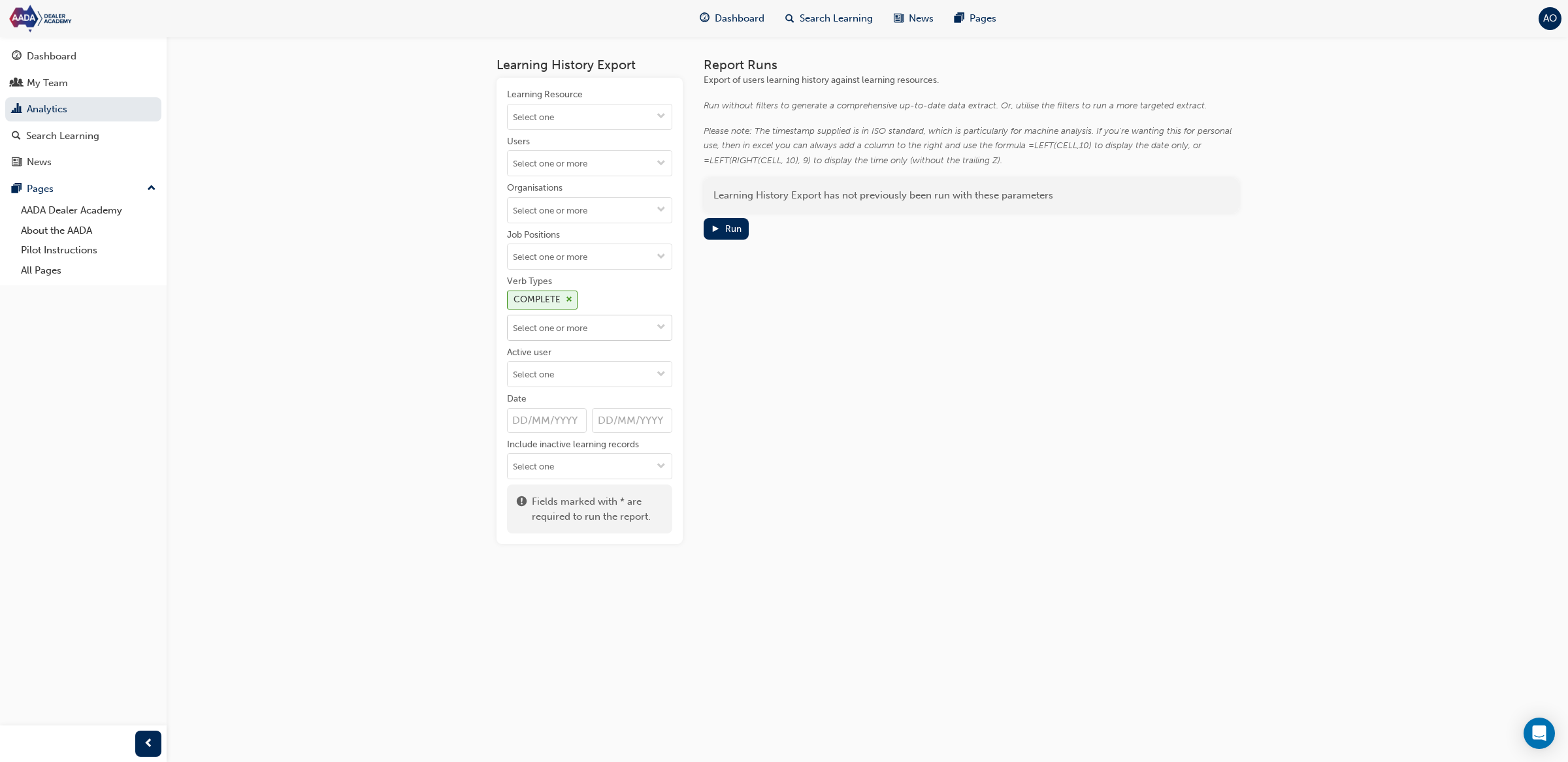
click at [568, 303] on span "cross-icon" at bounding box center [569, 299] width 6 height 8
click at [571, 306] on input "Verb Types" at bounding box center [589, 303] width 164 height 25
type input "stte"
click at [559, 330] on li "ATTEMPT" at bounding box center [589, 329] width 165 height 25
click at [725, 226] on div "Run" at bounding box center [733, 229] width 16 height 11
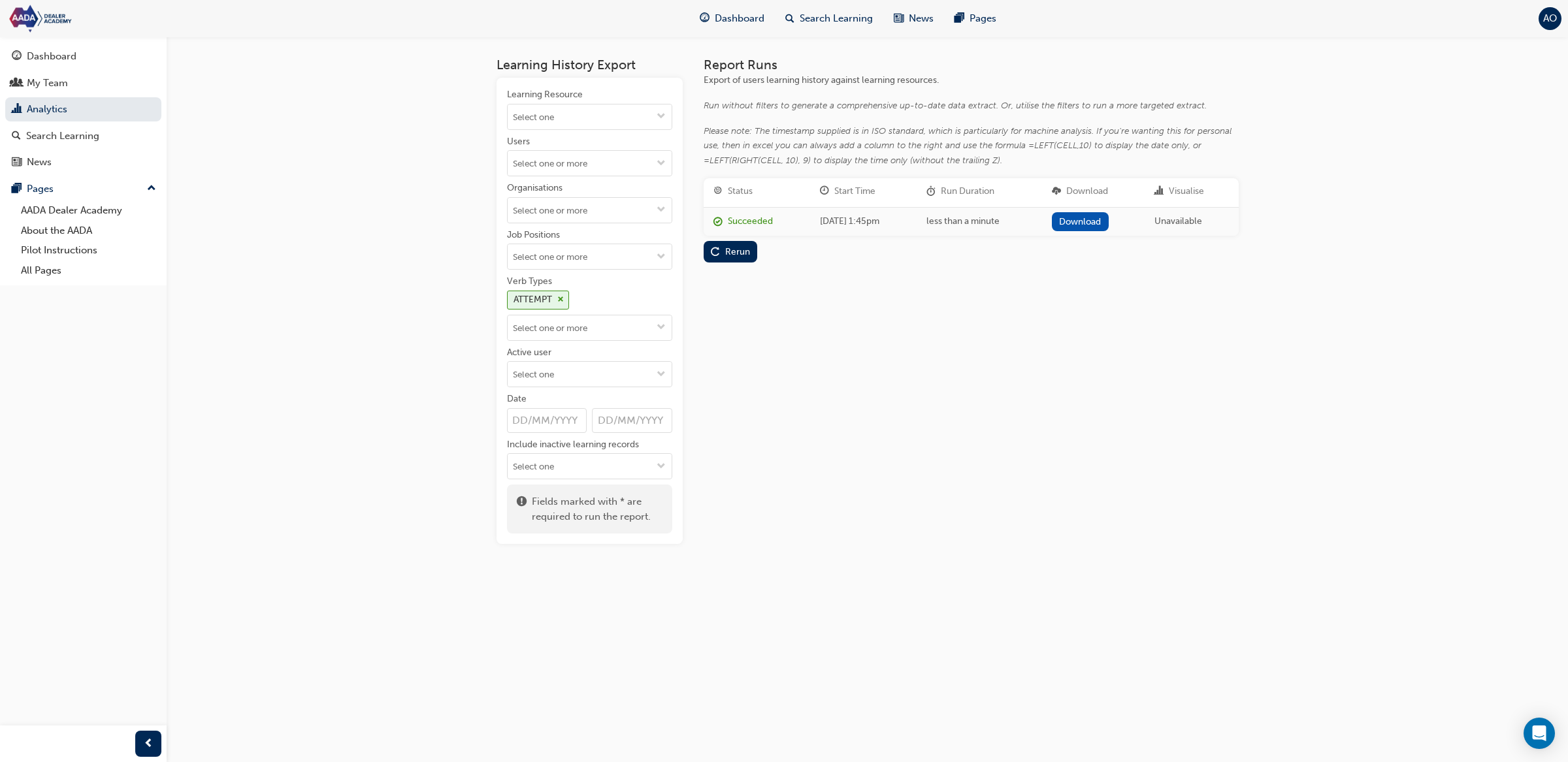
click at [1108, 215] on link "Download" at bounding box center [1080, 221] width 57 height 19
click at [733, 21] on span "Dashboard" at bounding box center [740, 18] width 50 height 15
